Goal: Obtain resource: Obtain resource

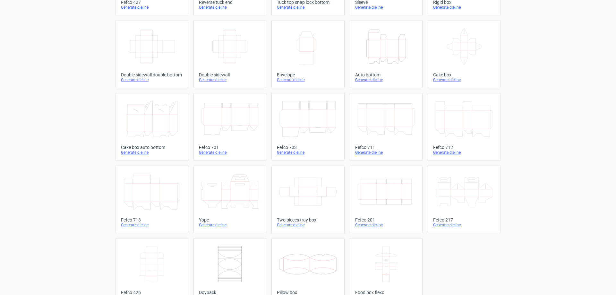
scroll to position [106, 0]
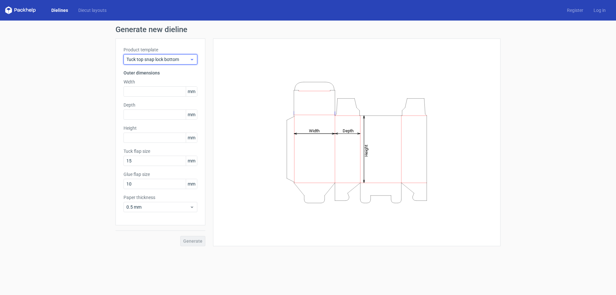
click at [151, 60] on span "Tuck top snap lock bottom" at bounding box center [157, 59] width 63 height 6
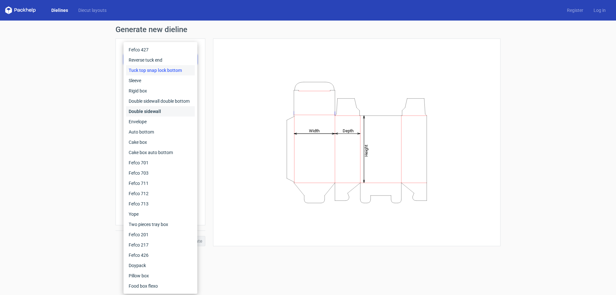
click at [147, 110] on div "Double sidewall" at bounding box center [160, 111] width 69 height 10
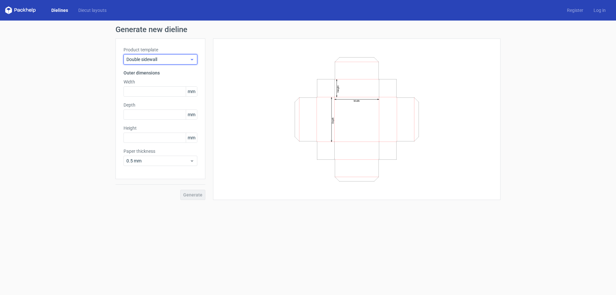
click at [159, 60] on span "Double sidewall" at bounding box center [157, 59] width 63 height 6
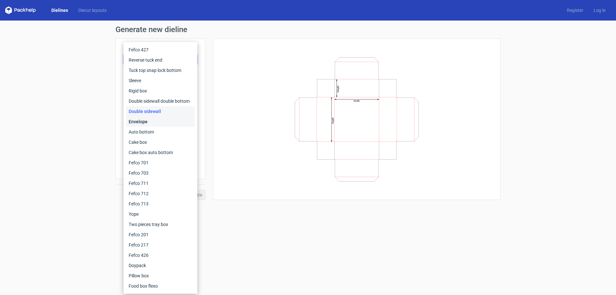
click at [144, 118] on div "Envelope" at bounding box center [160, 121] width 69 height 10
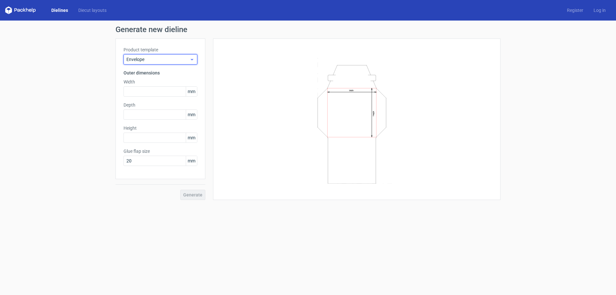
click at [157, 58] on span "Envelope" at bounding box center [157, 59] width 63 height 6
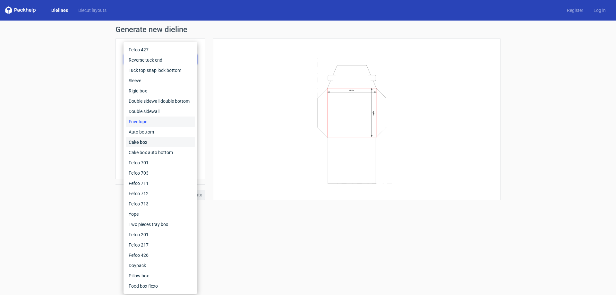
click at [148, 141] on div "Cake box" at bounding box center [160, 142] width 69 height 10
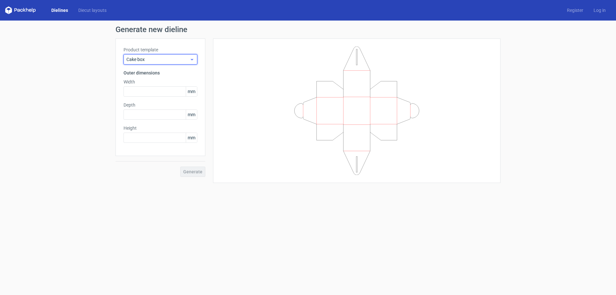
click at [156, 57] on span "Cake box" at bounding box center [157, 59] width 63 height 6
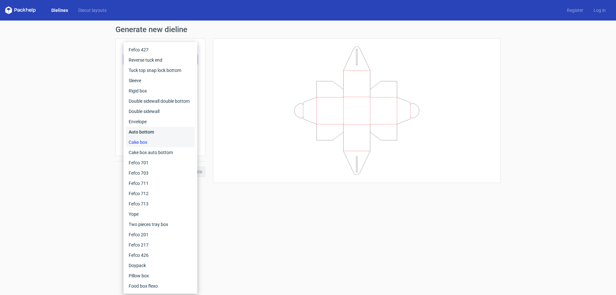
click at [141, 130] on div "Auto bottom" at bounding box center [160, 132] width 69 height 10
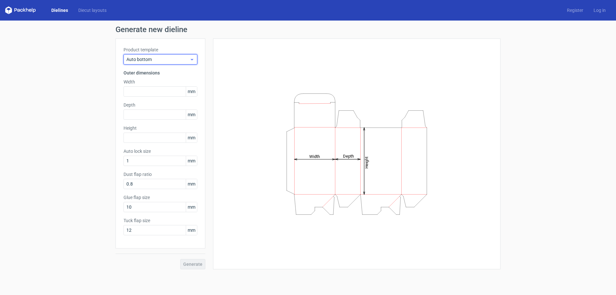
click at [162, 56] on span "Auto bottom" at bounding box center [157, 59] width 63 height 6
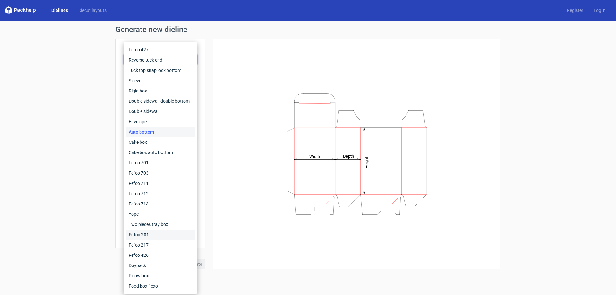
click at [138, 237] on div "Fefco 201" at bounding box center [160, 234] width 69 height 10
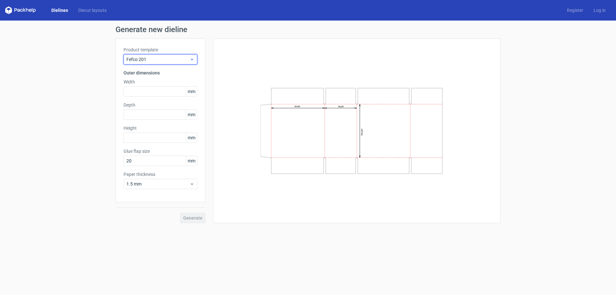
click at [153, 61] on span "Fefco 201" at bounding box center [157, 59] width 63 height 6
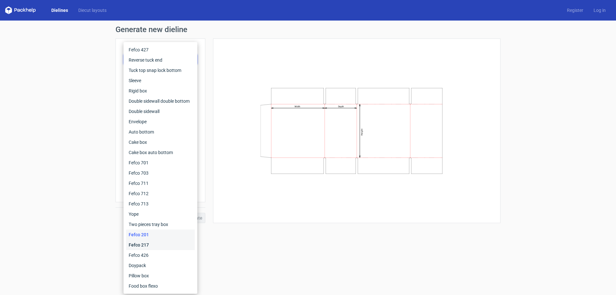
click at [138, 244] on div "Fefco 217" at bounding box center [160, 245] width 69 height 10
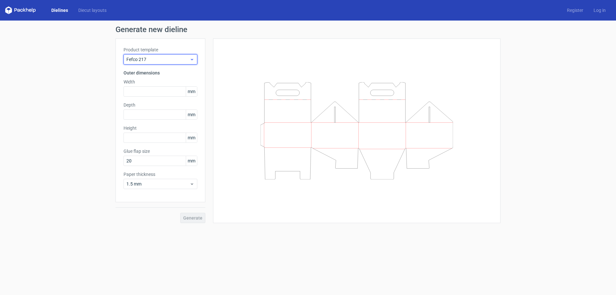
click at [154, 62] on span "Fefco 217" at bounding box center [157, 59] width 63 height 6
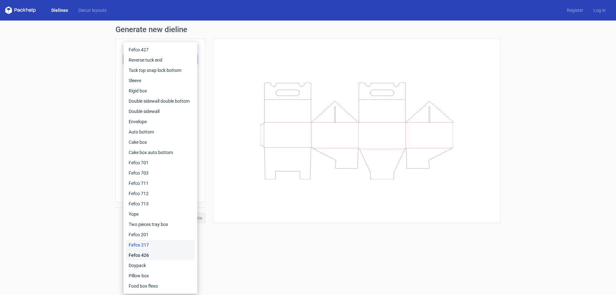
click at [140, 255] on div "Fefco 426" at bounding box center [160, 255] width 69 height 10
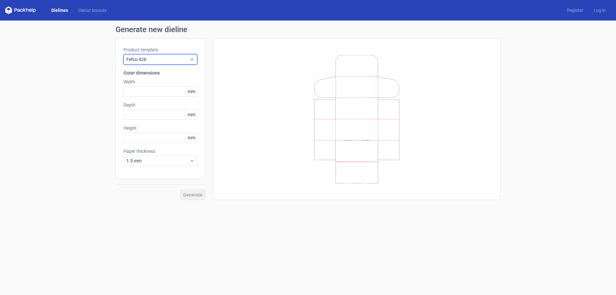
click at [149, 64] on div "Fefco 426" at bounding box center [161, 59] width 74 height 10
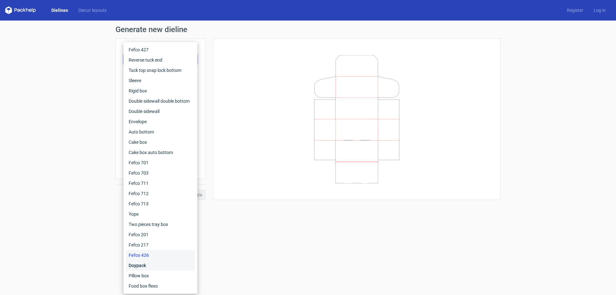
click at [145, 266] on div "Doypack" at bounding box center [160, 265] width 69 height 10
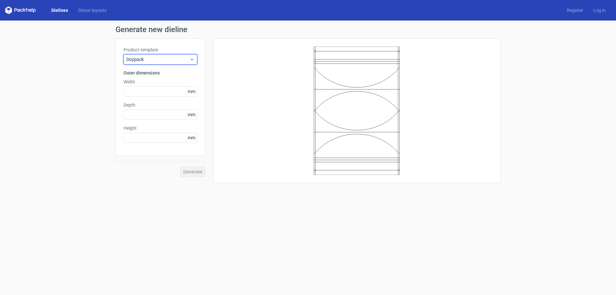
click at [156, 59] on span "Doypack" at bounding box center [157, 59] width 63 height 6
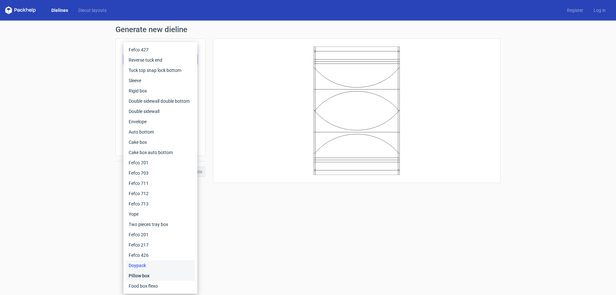
click at [142, 276] on div "Pillow box" at bounding box center [160, 275] width 69 height 10
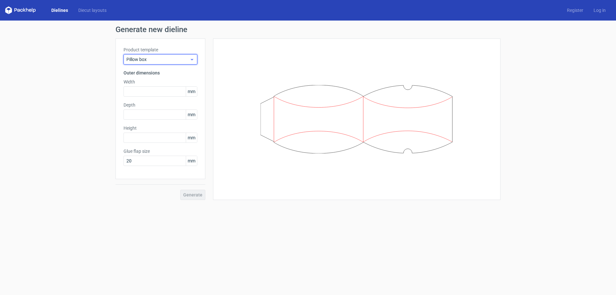
click at [158, 61] on span "Pillow box" at bounding box center [157, 59] width 63 height 6
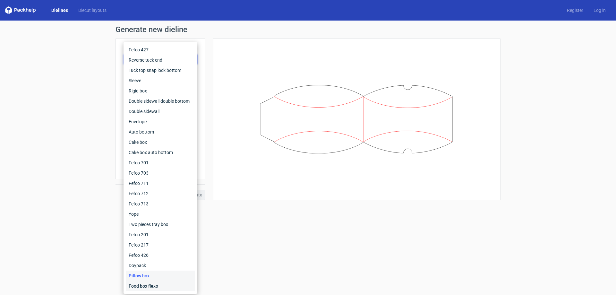
click at [147, 286] on div "Food box flexo" at bounding box center [160, 286] width 69 height 10
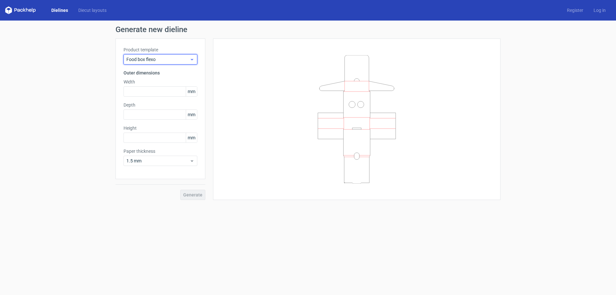
click at [158, 58] on span "Food box flexo" at bounding box center [157, 59] width 63 height 6
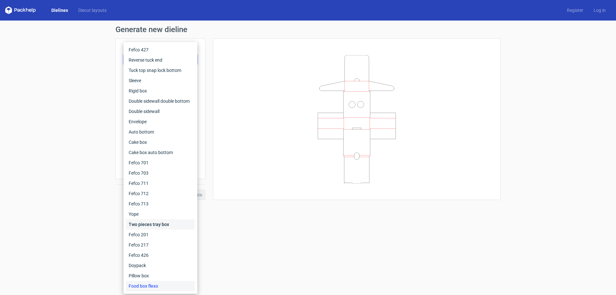
click at [157, 225] on div "Two pieces tray box" at bounding box center [160, 224] width 69 height 10
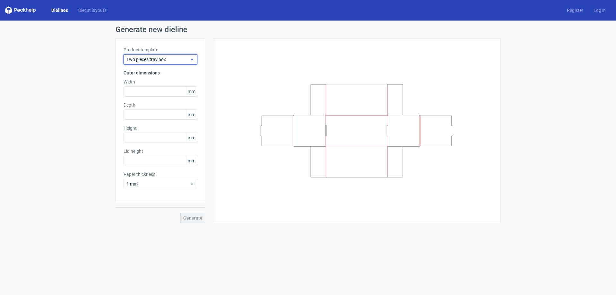
click at [171, 58] on span "Two pieces tray box" at bounding box center [157, 59] width 63 height 6
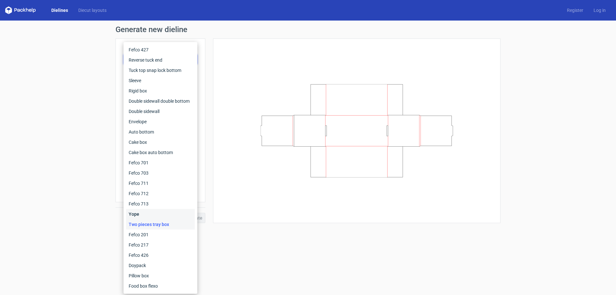
click at [144, 214] on div "Yope" at bounding box center [160, 214] width 69 height 10
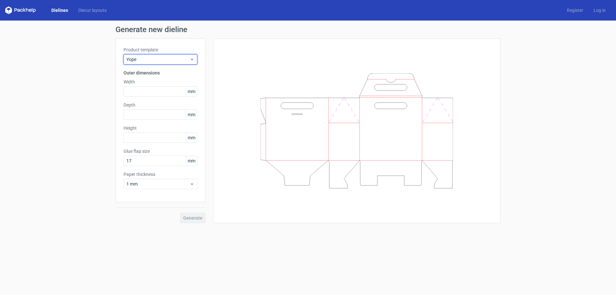
click at [158, 58] on span "Yope" at bounding box center [157, 59] width 63 height 6
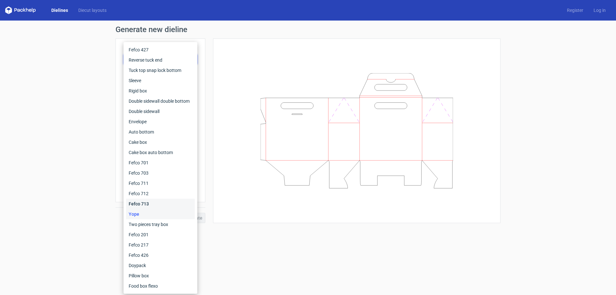
click at [145, 202] on div "Fefco 713" at bounding box center [160, 204] width 69 height 10
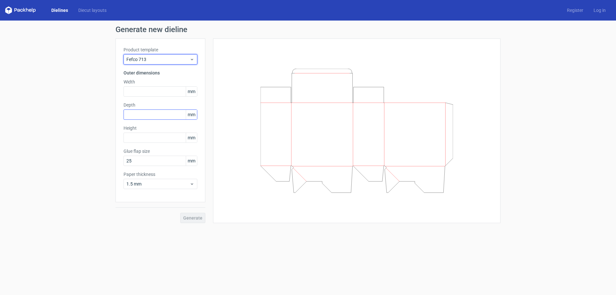
drag, startPoint x: 150, startPoint y: 59, endPoint x: 154, endPoint y: 116, distance: 57.9
click at [155, 66] on div "Product template Fefco 713 Outer dimensions Width mm Depth mm Height mm Glue fl…" at bounding box center [160, 120] width 90 height 164
click at [158, 62] on span "Fefco 713" at bounding box center [157, 59] width 63 height 6
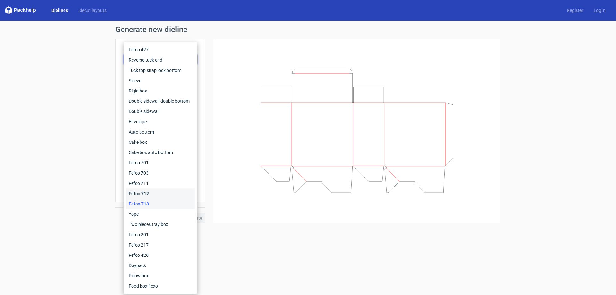
click at [151, 193] on div "Fefco 712" at bounding box center [160, 193] width 69 height 10
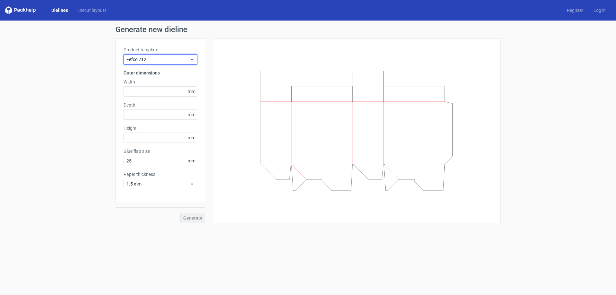
click at [166, 57] on span "Fefco 712" at bounding box center [157, 59] width 63 height 6
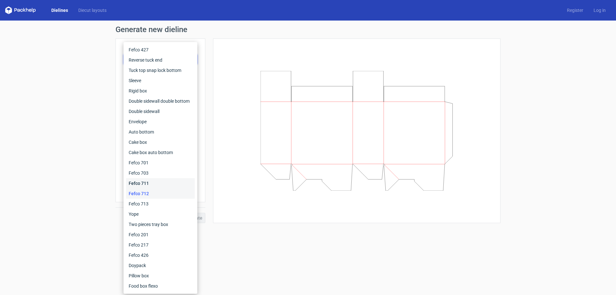
drag, startPoint x: 156, startPoint y: 185, endPoint x: 168, endPoint y: 99, distance: 87.1
click at [155, 181] on div "Fefco 711" at bounding box center [160, 183] width 69 height 10
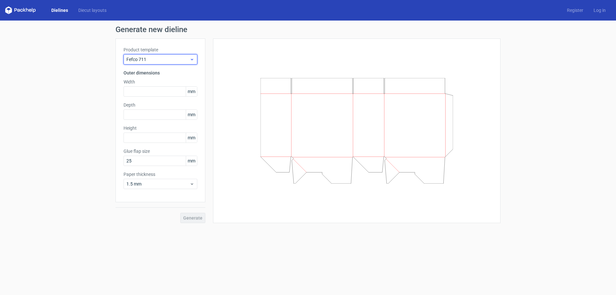
click at [171, 60] on span "Fefco 711" at bounding box center [157, 59] width 63 height 6
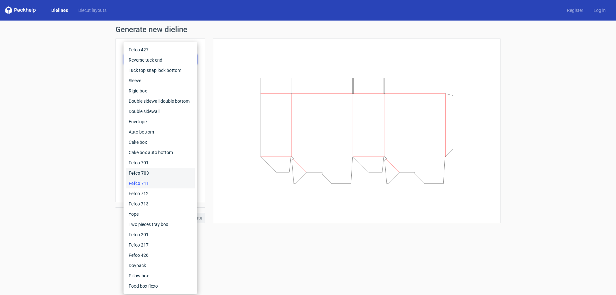
click at [158, 173] on div "Fefco 703" at bounding box center [160, 173] width 69 height 10
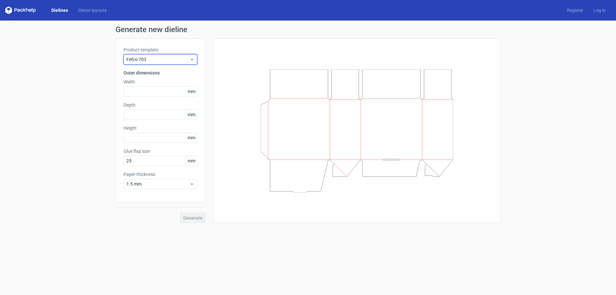
click at [159, 58] on span "Fefco 703" at bounding box center [157, 59] width 63 height 6
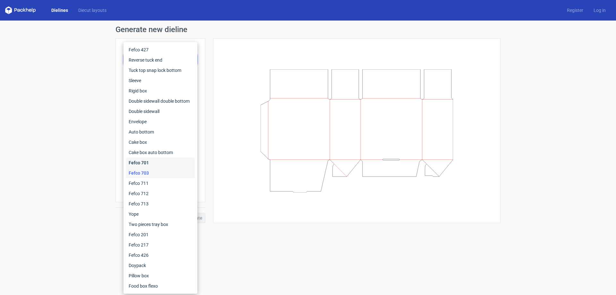
click at [146, 161] on div "Fefco 701" at bounding box center [160, 163] width 69 height 10
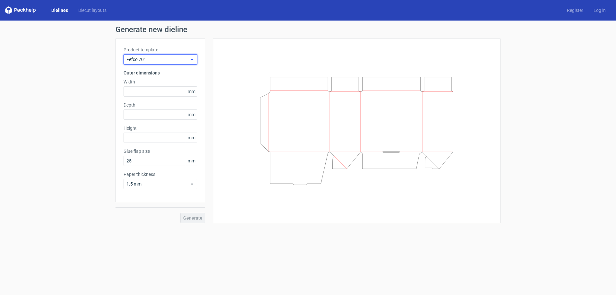
click at [162, 62] on span "Fefco 701" at bounding box center [157, 59] width 63 height 6
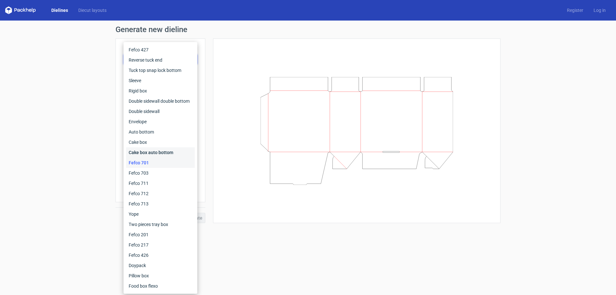
click at [152, 151] on div "Cake box auto bottom" at bounding box center [160, 152] width 69 height 10
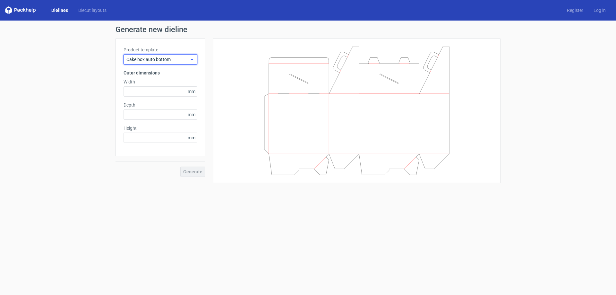
click at [156, 59] on span "Cake box auto bottom" at bounding box center [157, 59] width 63 height 6
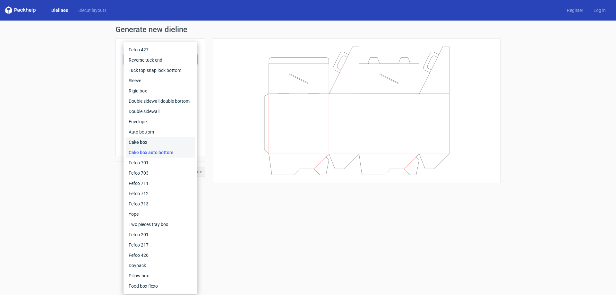
click at [152, 143] on div "Cake box" at bounding box center [160, 142] width 69 height 10
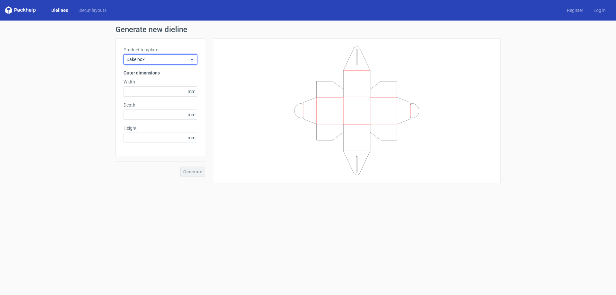
click at [152, 55] on div "Cake box" at bounding box center [161, 59] width 74 height 10
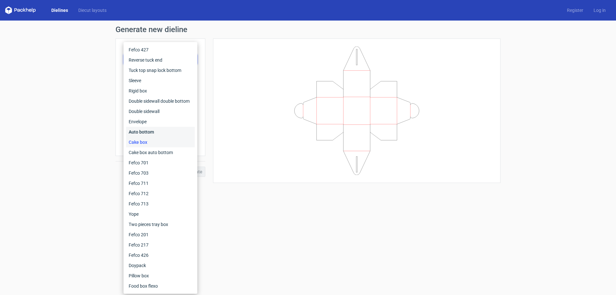
click at [149, 131] on div "Auto bottom" at bounding box center [160, 132] width 69 height 10
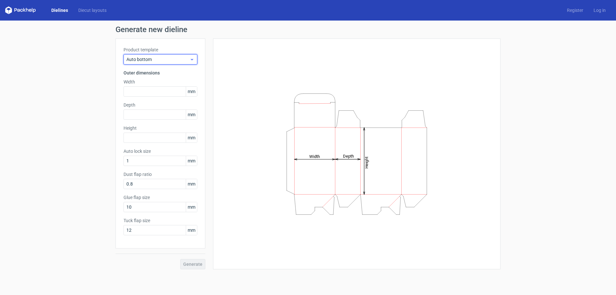
click at [173, 57] on span "Auto bottom" at bounding box center [157, 59] width 63 height 6
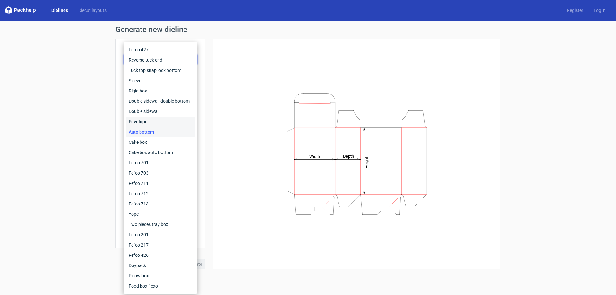
click at [148, 118] on div "Envelope" at bounding box center [160, 121] width 69 height 10
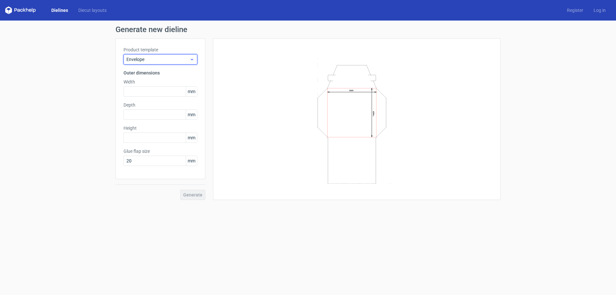
click at [169, 60] on span "Envelope" at bounding box center [157, 59] width 63 height 6
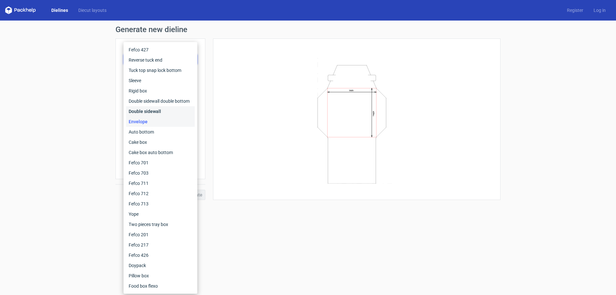
click at [157, 109] on div "Double sidewall" at bounding box center [160, 111] width 69 height 10
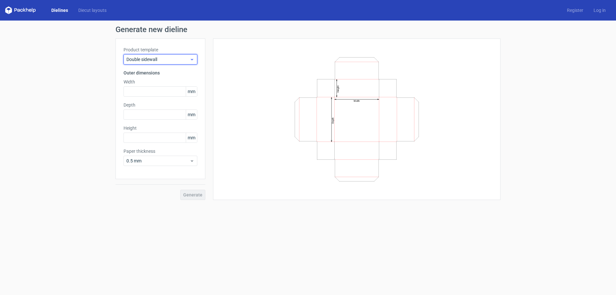
click at [174, 57] on span "Double sidewall" at bounding box center [157, 59] width 63 height 6
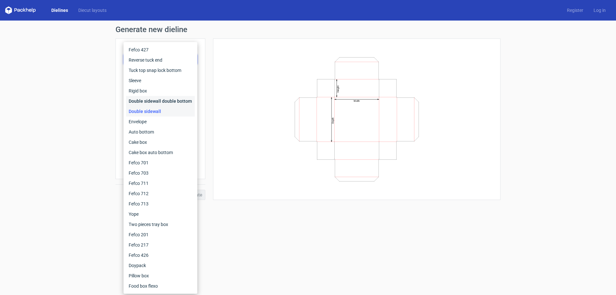
click at [155, 99] on div "Double sidewall double bottom" at bounding box center [160, 101] width 69 height 10
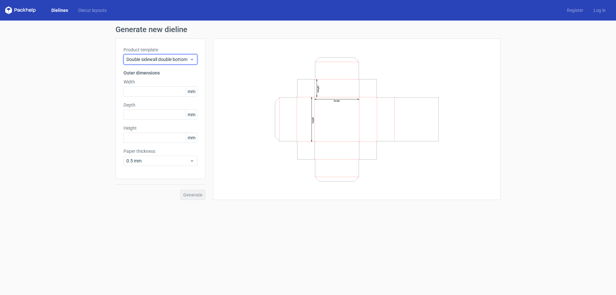
click at [165, 60] on span "Double sidewall double bottom" at bounding box center [157, 59] width 63 height 6
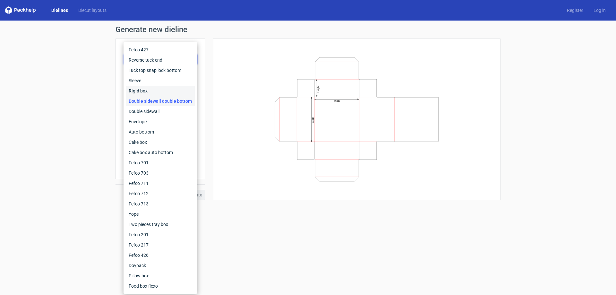
click at [152, 90] on div "Rigid box" at bounding box center [160, 91] width 69 height 10
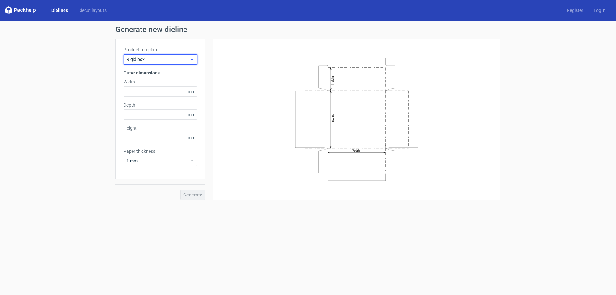
click at [171, 54] on div "Rigid box" at bounding box center [161, 59] width 74 height 10
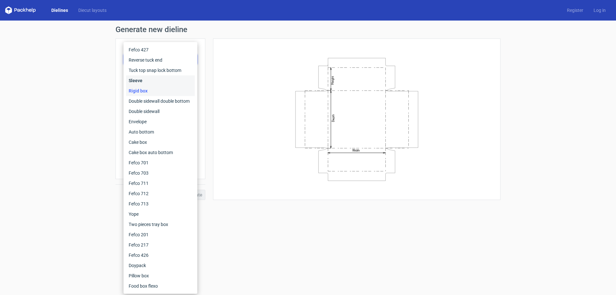
click at [160, 80] on div "Sleeve" at bounding box center [160, 80] width 69 height 10
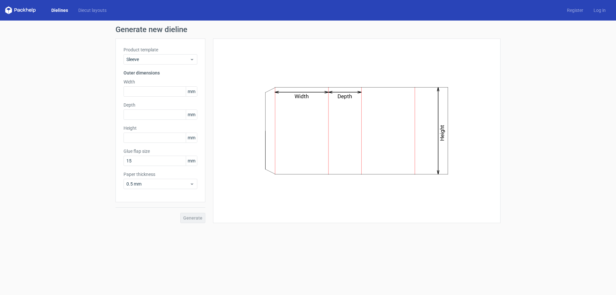
click at [171, 46] on div "Product template Sleeve Outer dimensions Width mm Depth mm Height mm Glue flap …" at bounding box center [160, 120] width 90 height 164
click at [171, 53] on div "Product template Sleeve" at bounding box center [161, 56] width 74 height 18
click at [166, 63] on div "Sleeve" at bounding box center [161, 59] width 74 height 10
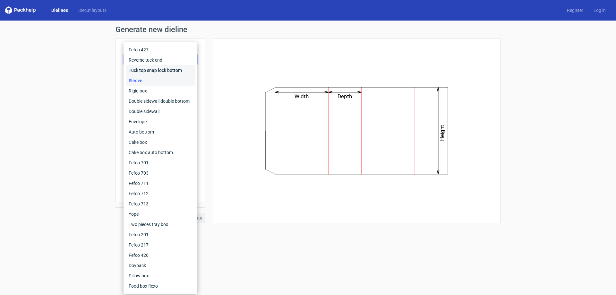
click at [159, 73] on div "Tuck top snap lock bottom" at bounding box center [160, 70] width 69 height 10
click at [159, 73] on h3 "Outer dimensions" at bounding box center [161, 73] width 74 height 6
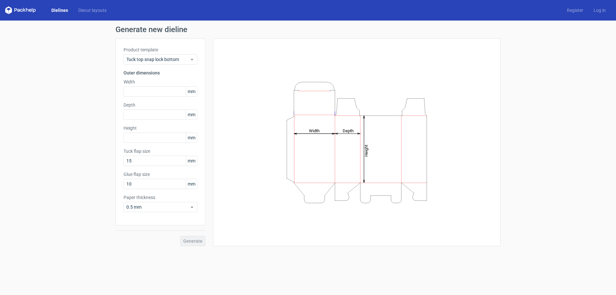
click at [165, 54] on div "Product template Tuck top snap lock bottom" at bounding box center [161, 56] width 74 height 18
click at [167, 59] on span "Tuck top snap lock bottom" at bounding box center [157, 59] width 63 height 6
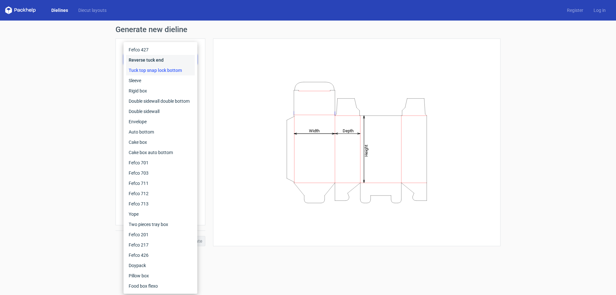
click at [160, 64] on div "Reverse tuck end" at bounding box center [160, 60] width 69 height 10
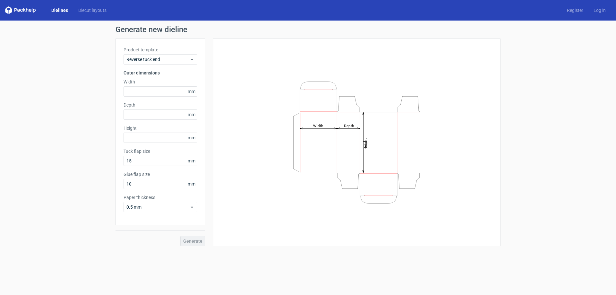
click at [165, 54] on div "Product template Reverse tuck end" at bounding box center [161, 56] width 74 height 18
click at [165, 63] on div "Reverse tuck end" at bounding box center [161, 59] width 74 height 10
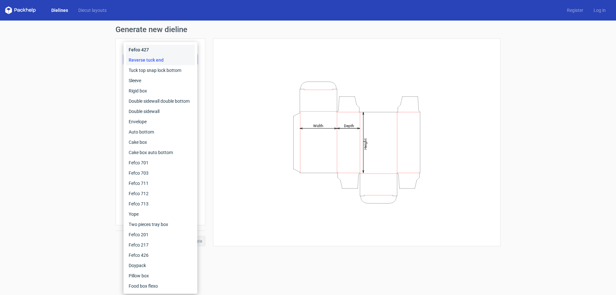
click at [162, 50] on div "Fefco 427" at bounding box center [160, 50] width 69 height 10
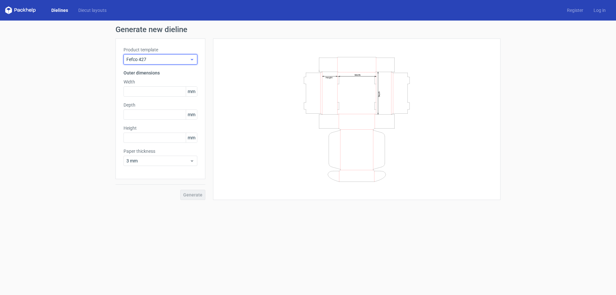
click at [163, 62] on span "Fefco 427" at bounding box center [157, 59] width 63 height 6
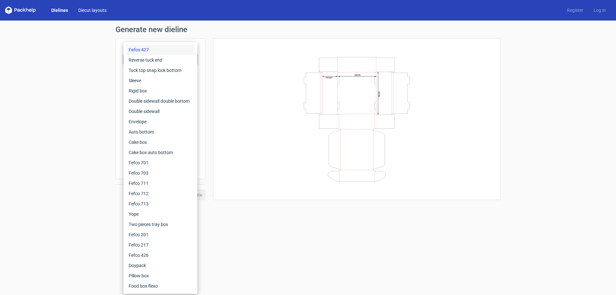
click at [88, 12] on link "Diecut layouts" at bounding box center [92, 10] width 38 height 6
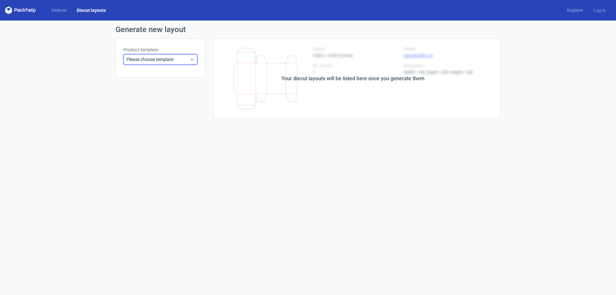
click at [186, 63] on div "Please choose template" at bounding box center [161, 59] width 74 height 10
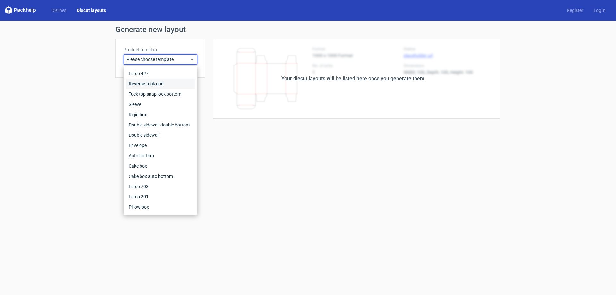
click at [169, 84] on div "Reverse tuck end" at bounding box center [160, 84] width 69 height 10
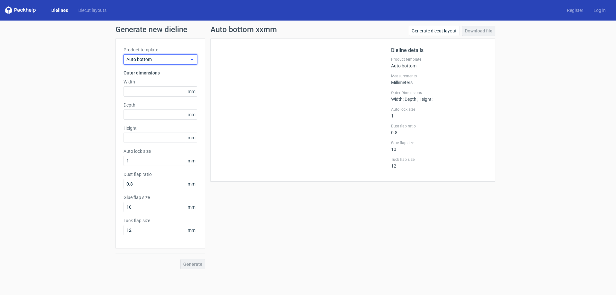
click at [172, 62] on span "Auto bottom" at bounding box center [157, 59] width 63 height 6
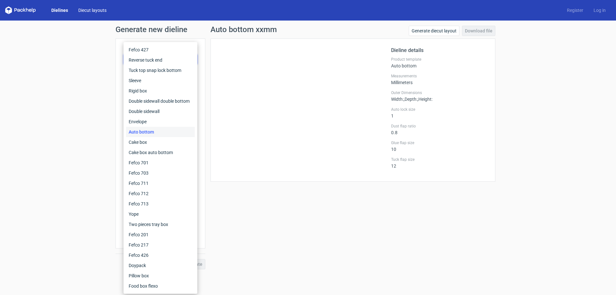
click at [93, 8] on link "Diecut layouts" at bounding box center [92, 10] width 38 height 6
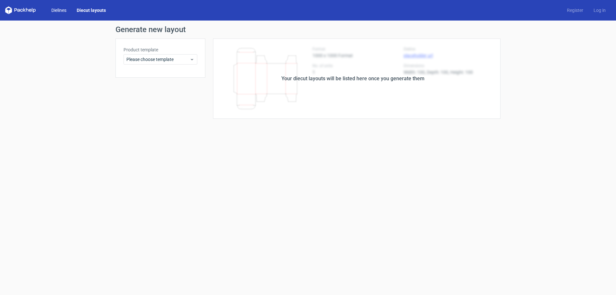
click at [66, 7] on link "Dielines" at bounding box center [58, 10] width 25 height 6
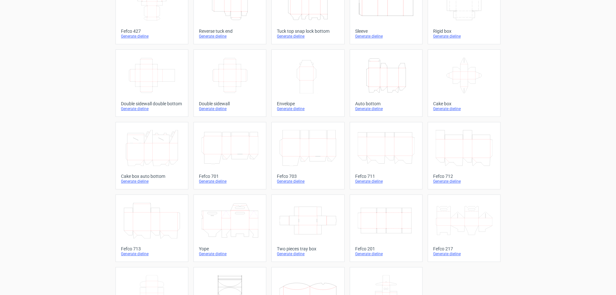
scroll to position [106, 0]
